Goal: Check status: Check status

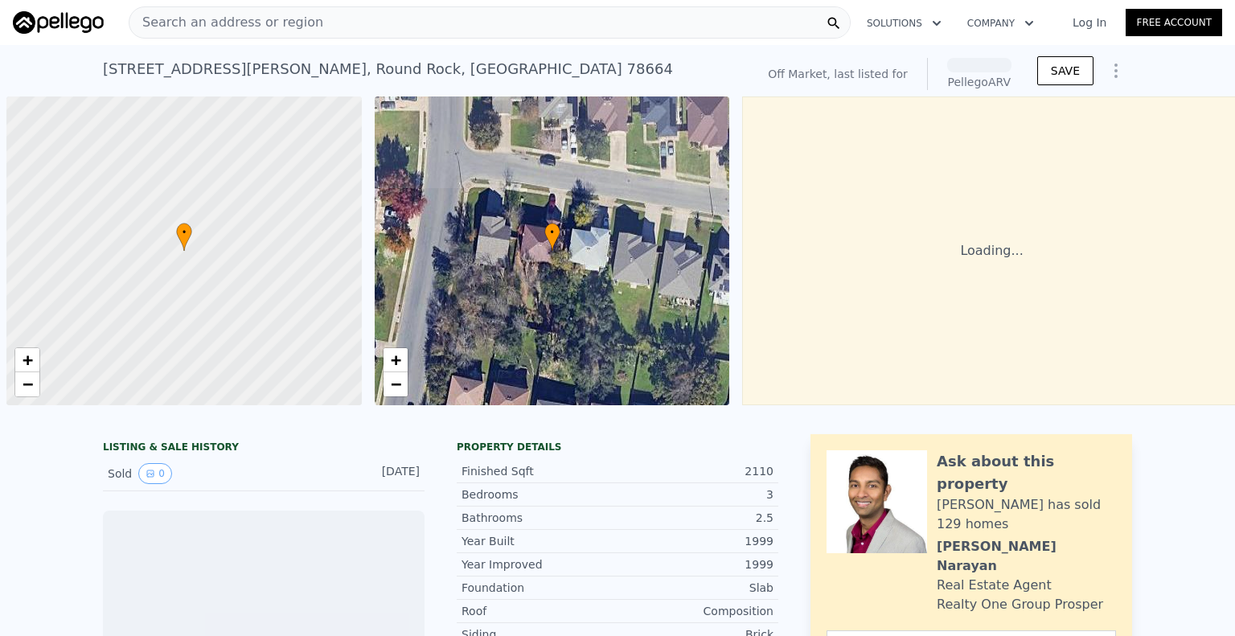
scroll to position [0, 6]
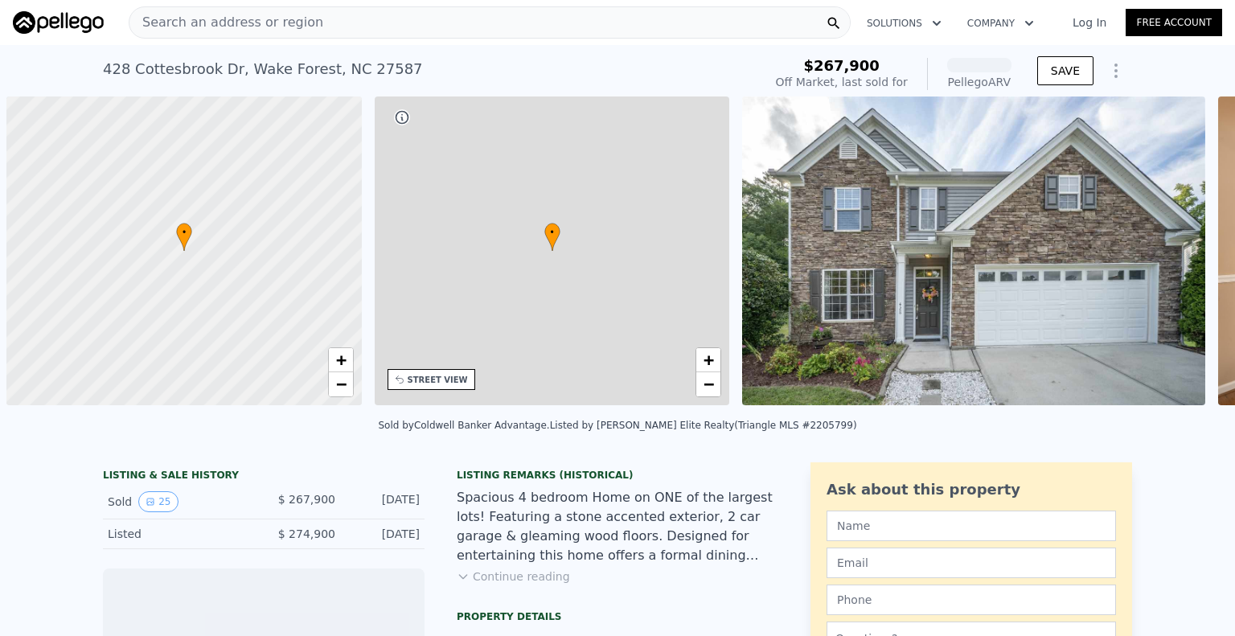
scroll to position [0, 6]
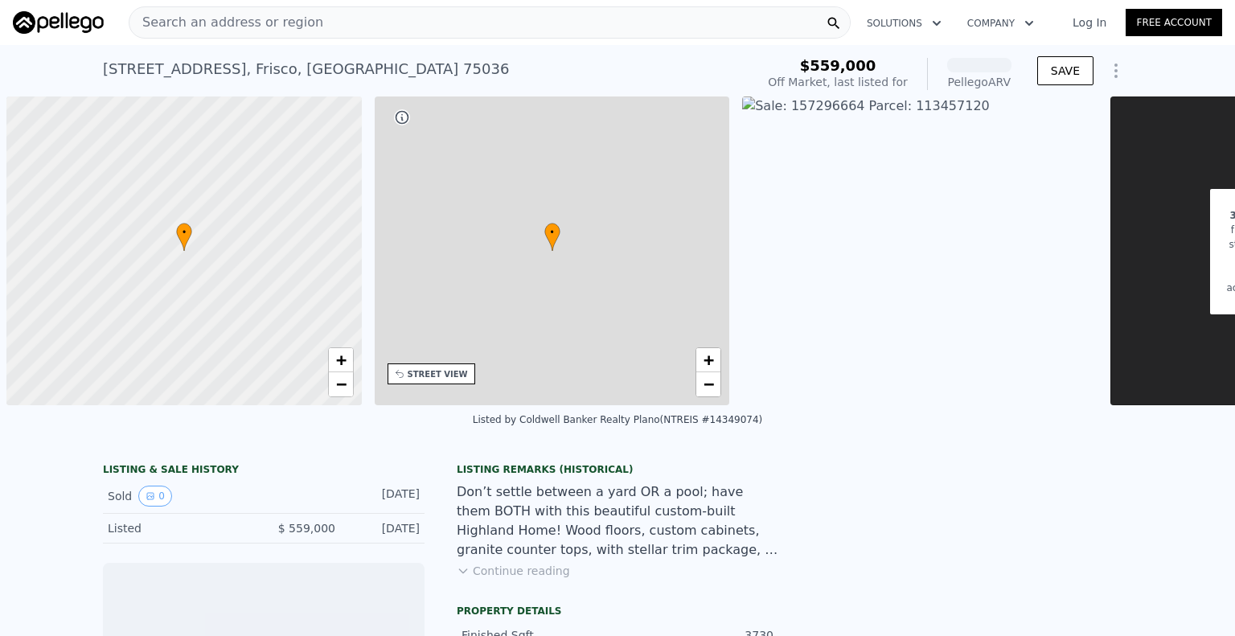
scroll to position [0, 6]
